Goal: Use online tool/utility: Utilize a website feature to perform a specific function

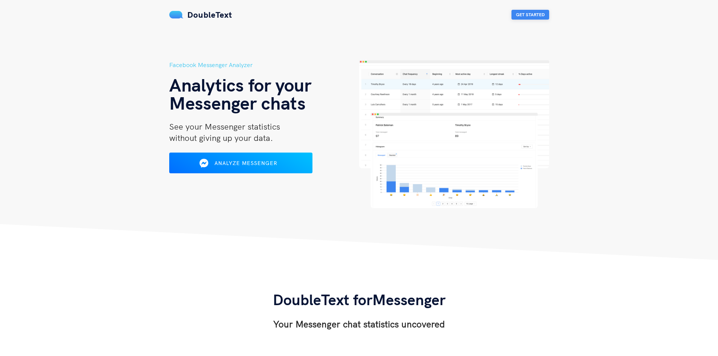
click at [522, 13] on button "Get Started" at bounding box center [531, 15] width 38 height 10
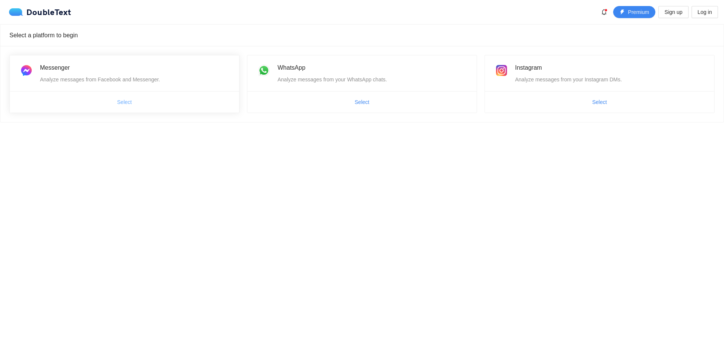
click at [124, 107] on button "Select" at bounding box center [124, 102] width 27 height 12
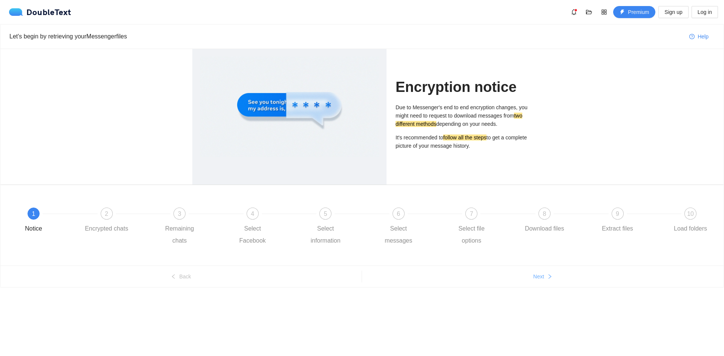
click at [550, 280] on button "Next" at bounding box center [543, 277] width 362 height 12
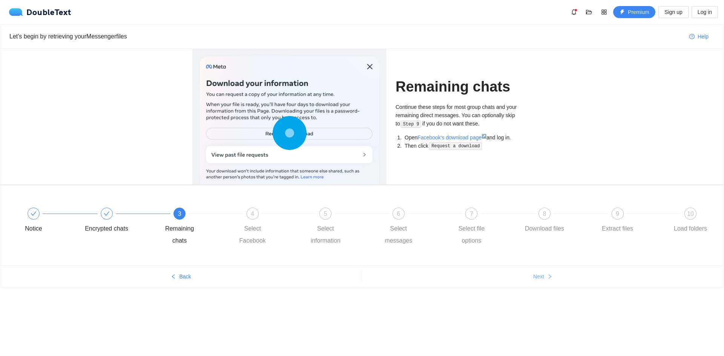
click at [550, 280] on button "Next" at bounding box center [543, 277] width 362 height 12
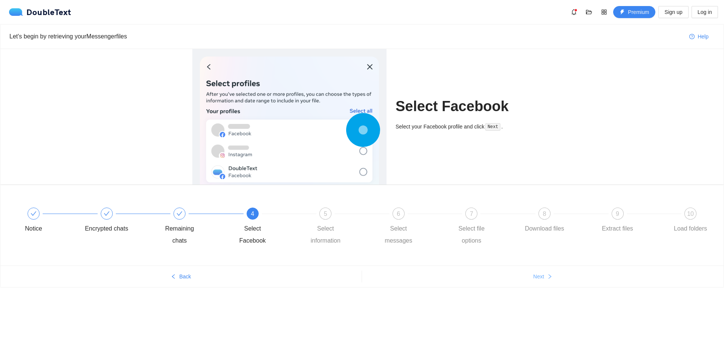
click at [550, 280] on button "Next" at bounding box center [543, 277] width 362 height 12
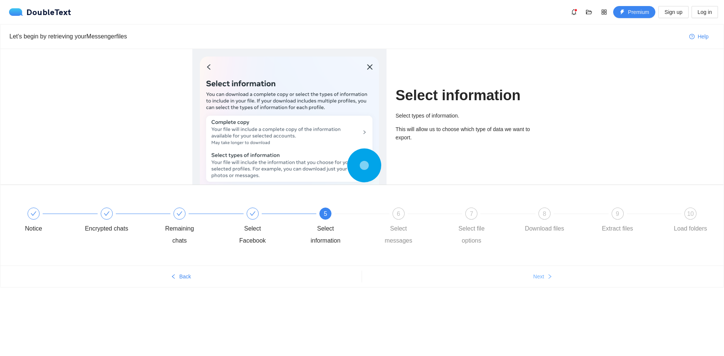
click at [550, 280] on button "Next" at bounding box center [543, 277] width 362 height 12
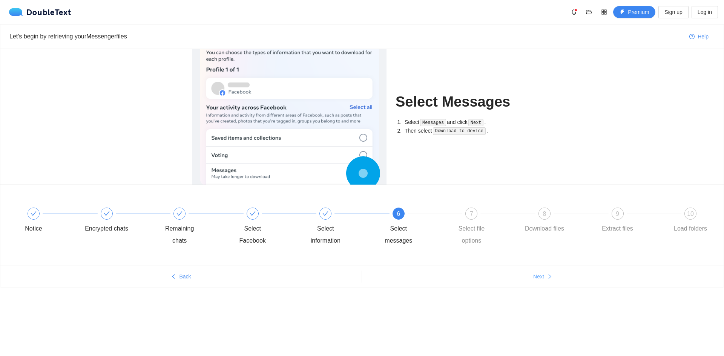
click at [550, 280] on button "Next" at bounding box center [543, 277] width 362 height 12
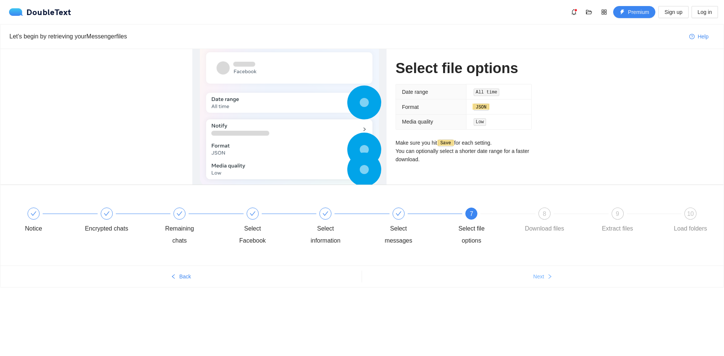
click at [549, 280] on button "Next" at bounding box center [543, 277] width 362 height 12
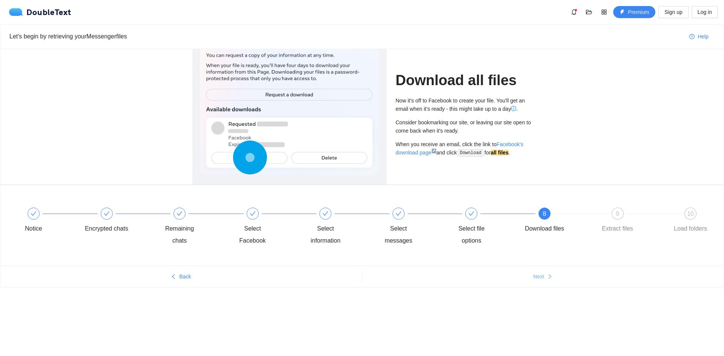
click at [549, 280] on button "Next" at bounding box center [543, 277] width 362 height 12
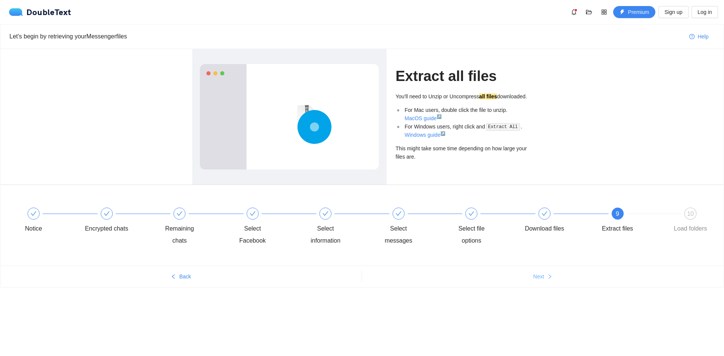
click at [549, 280] on button "Next" at bounding box center [543, 277] width 362 height 12
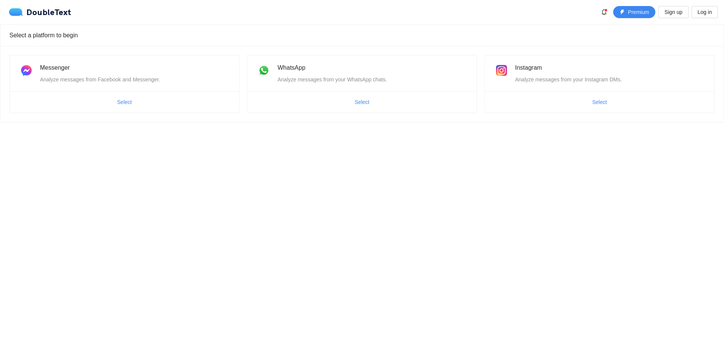
click at [154, 49] on div "Messenger Analyze messages from Facebook and Messenger. Select WhatsApp Analyze…" at bounding box center [361, 84] width 723 height 76
